Goal: Task Accomplishment & Management: Manage account settings

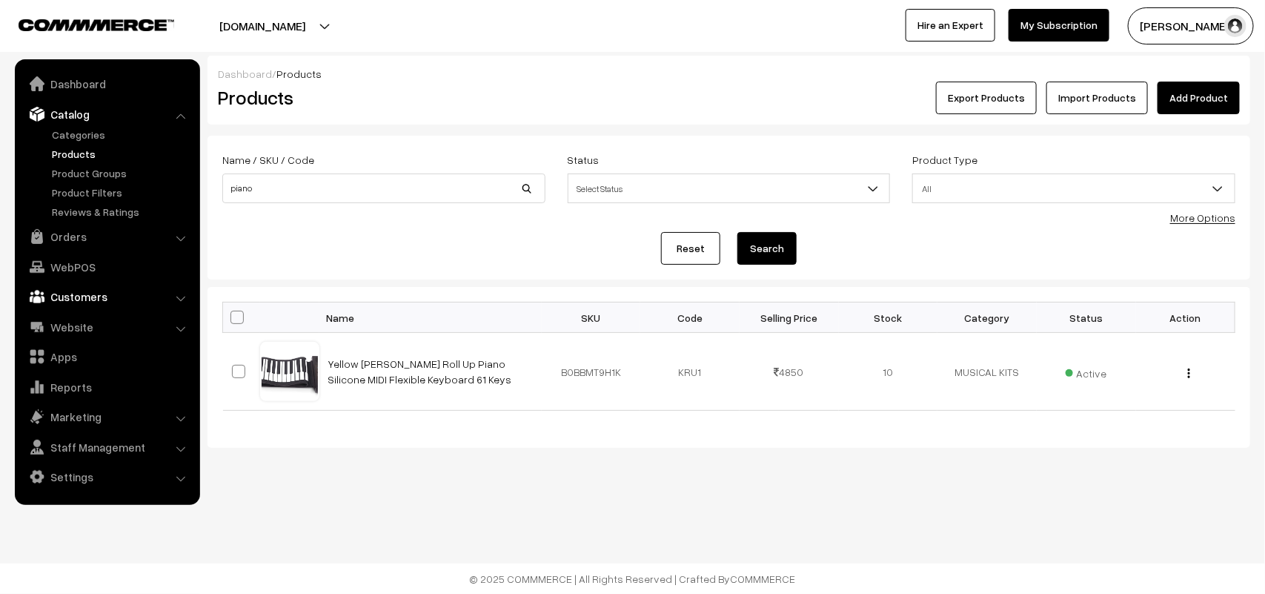
drag, startPoint x: 86, startPoint y: 230, endPoint x: 93, endPoint y: 247, distance: 17.6
click at [86, 230] on link "Orders" at bounding box center [107, 236] width 176 height 27
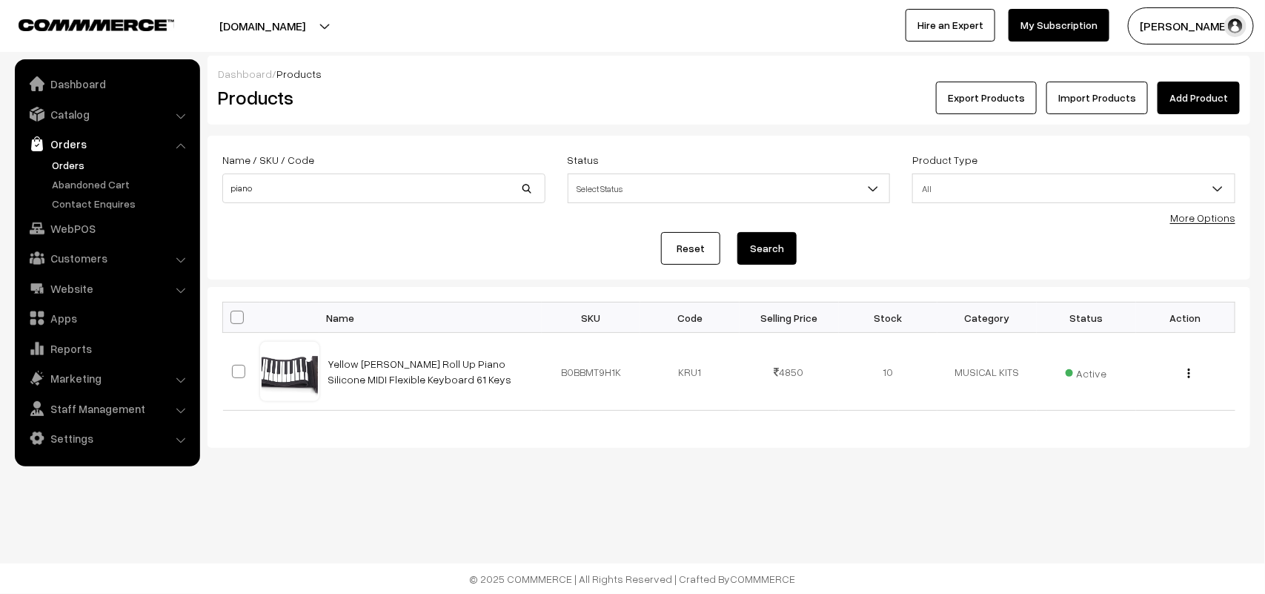
click at [67, 165] on link "Orders" at bounding box center [121, 165] width 147 height 16
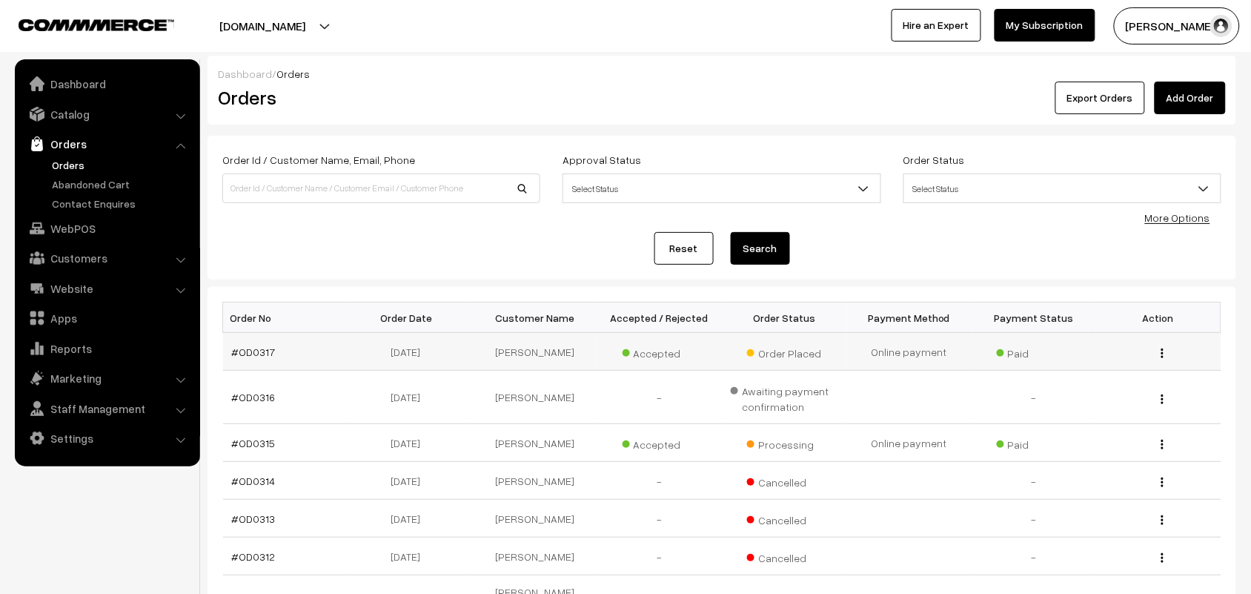
click at [1161, 354] on img "button" at bounding box center [1162, 353] width 2 height 10
click at [1152, 379] on link "View" at bounding box center [1095, 373] width 126 height 33
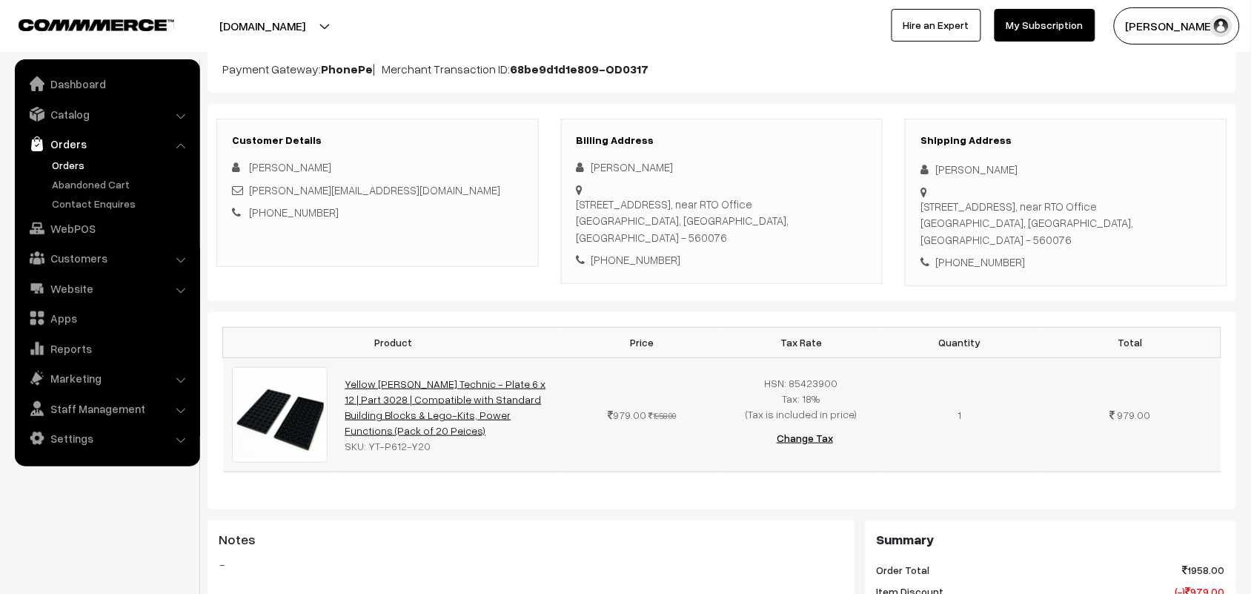
scroll to position [154, 0]
